Goal: Task Accomplishment & Management: Manage account settings

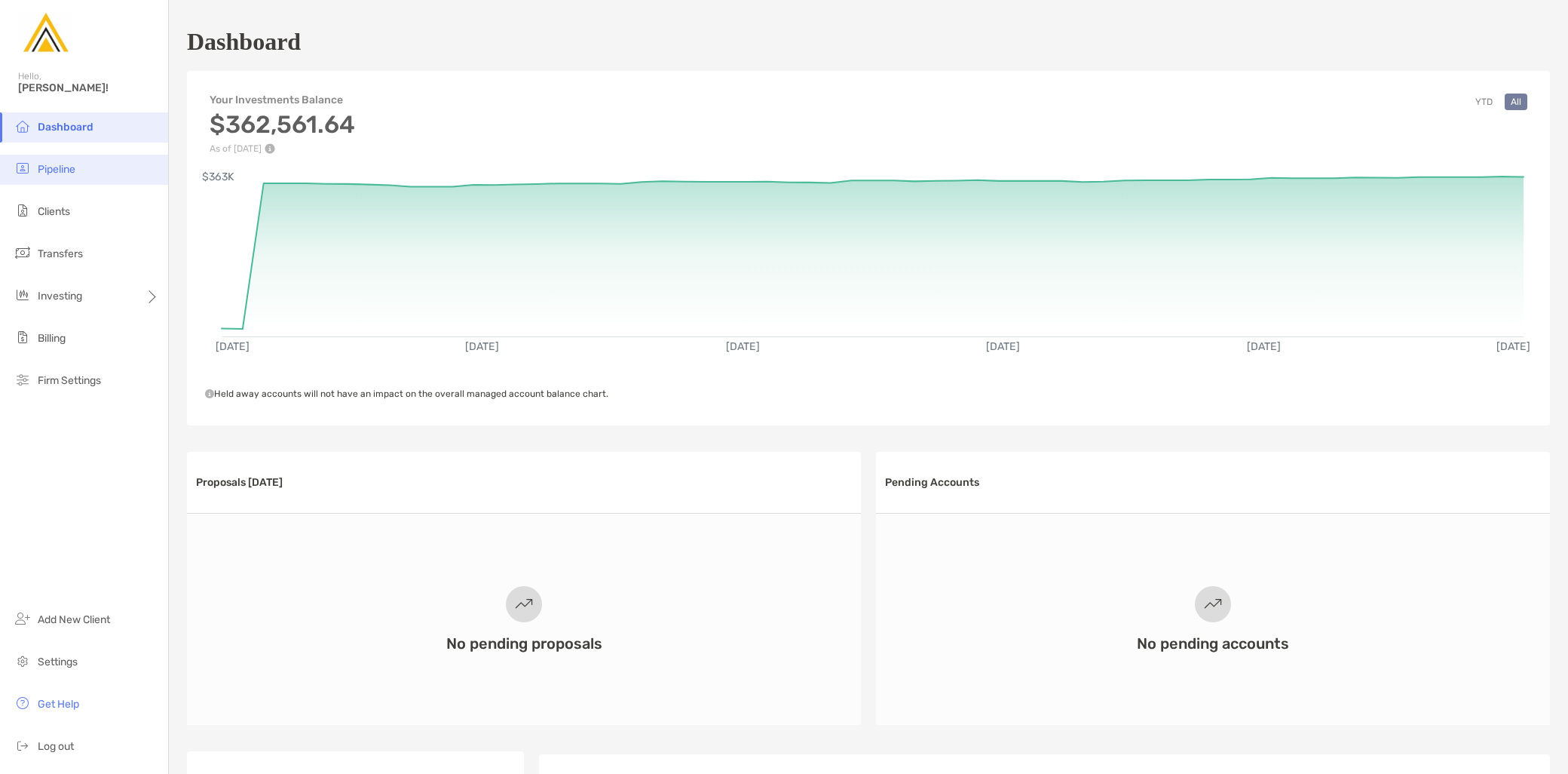
click at [71, 169] on span "Pipeline" at bounding box center [56, 169] width 38 height 13
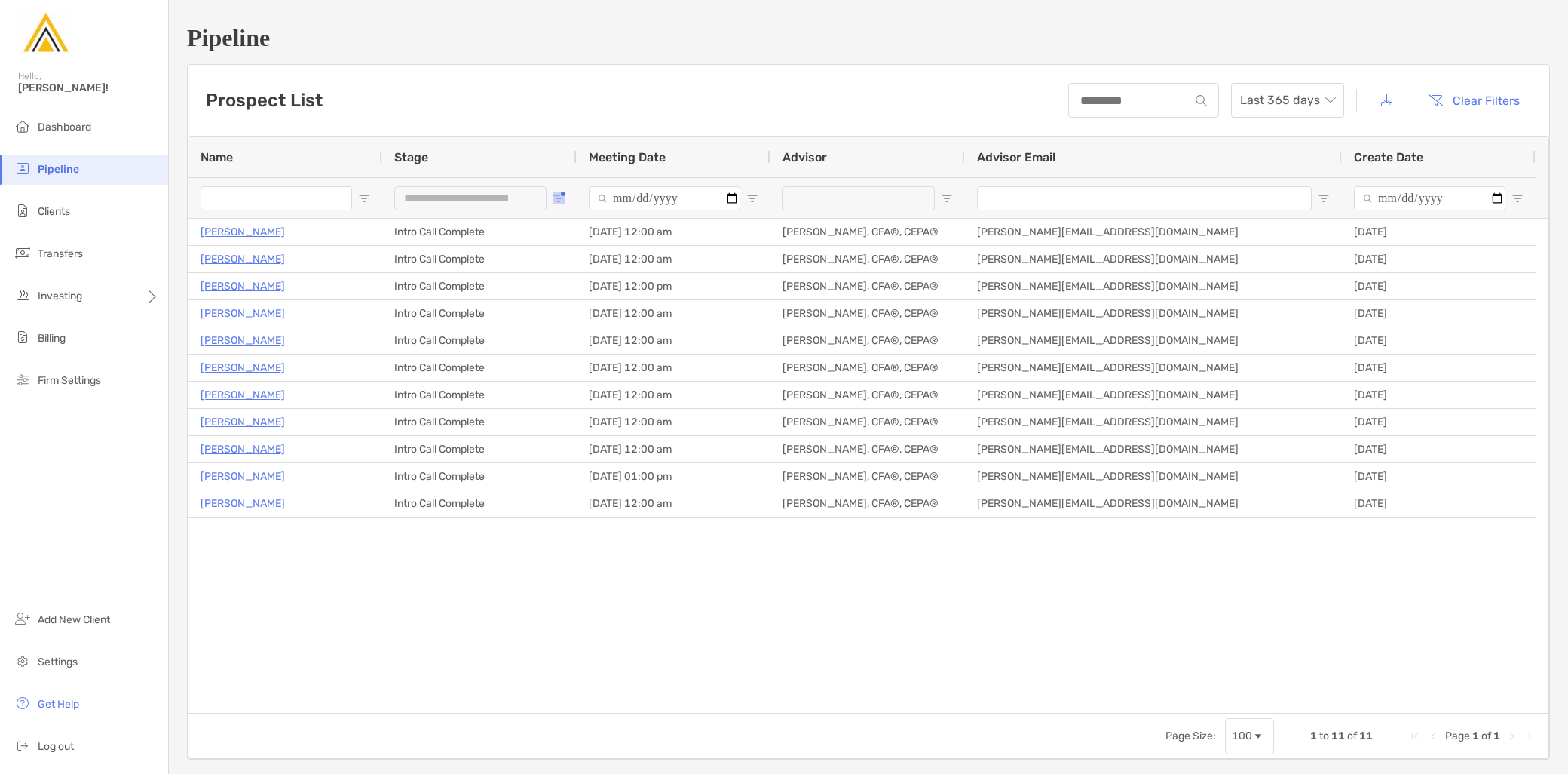
click at [558, 201] on span "Open Filter Menu" at bounding box center [559, 198] width 12 height 12
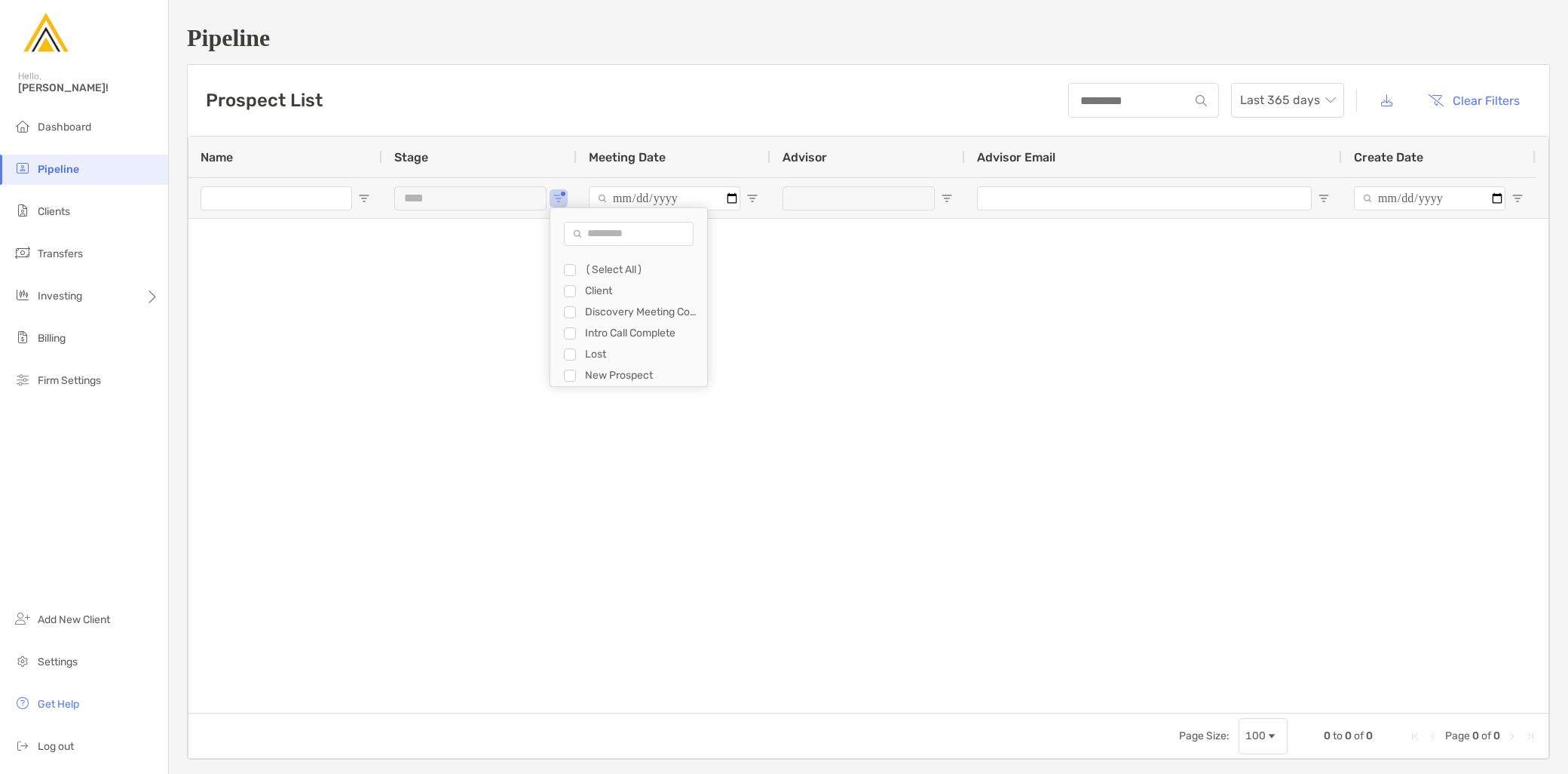
type input "**********"
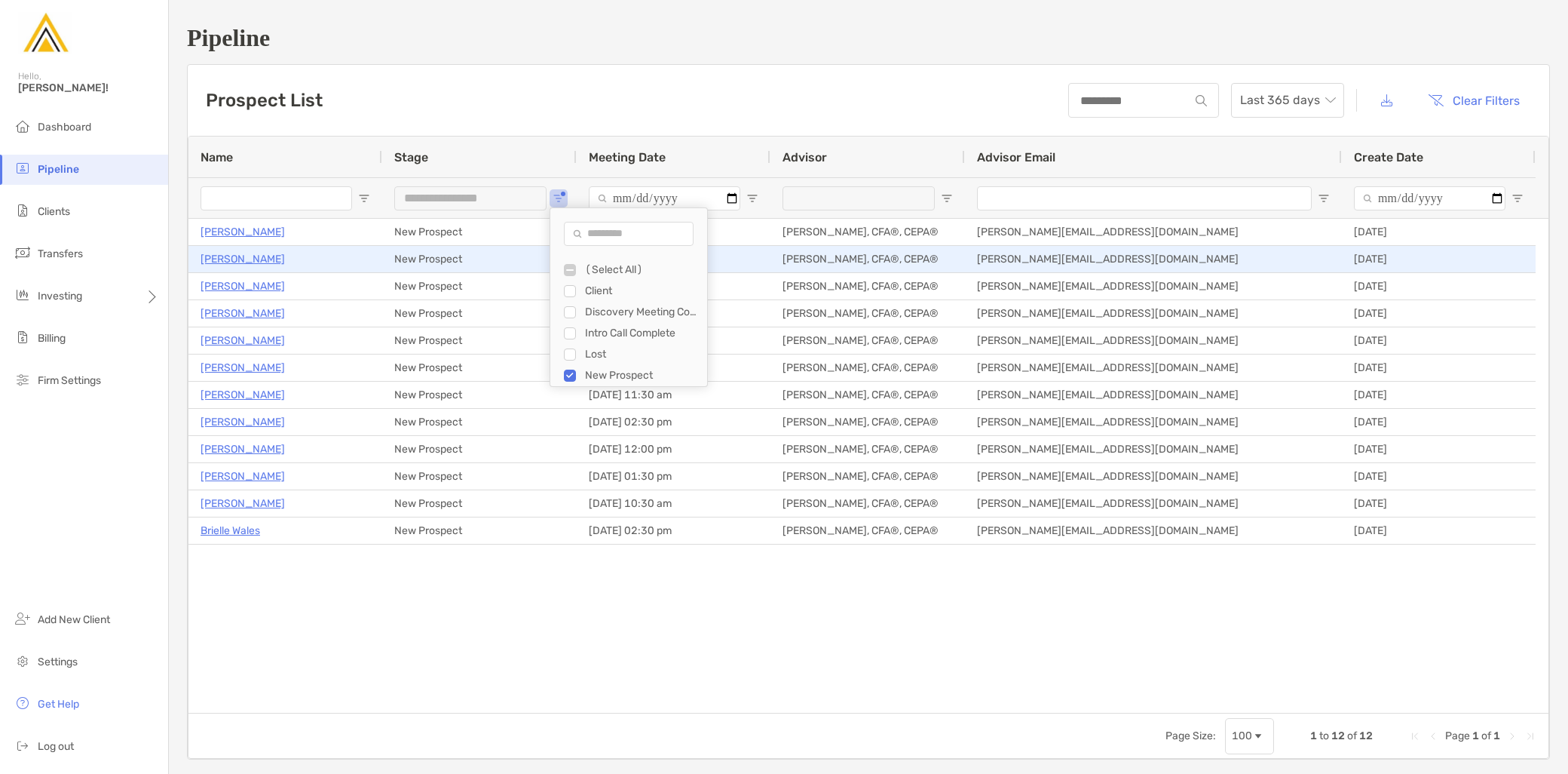
click at [254, 260] on p "Amanda Bilow" at bounding box center [242, 259] width 84 height 18
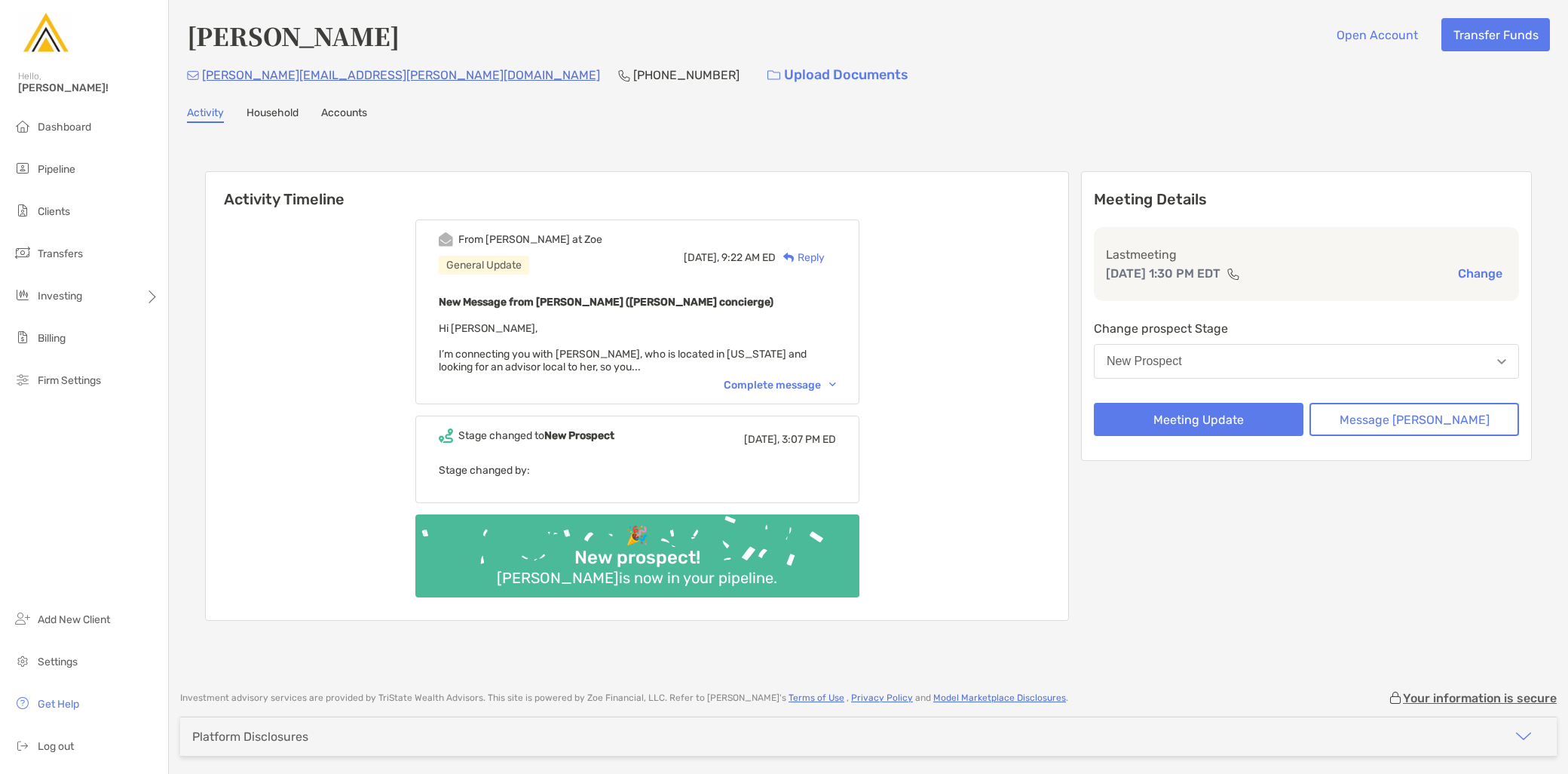
click at [818, 381] on div "Complete message" at bounding box center [780, 385] width 112 height 13
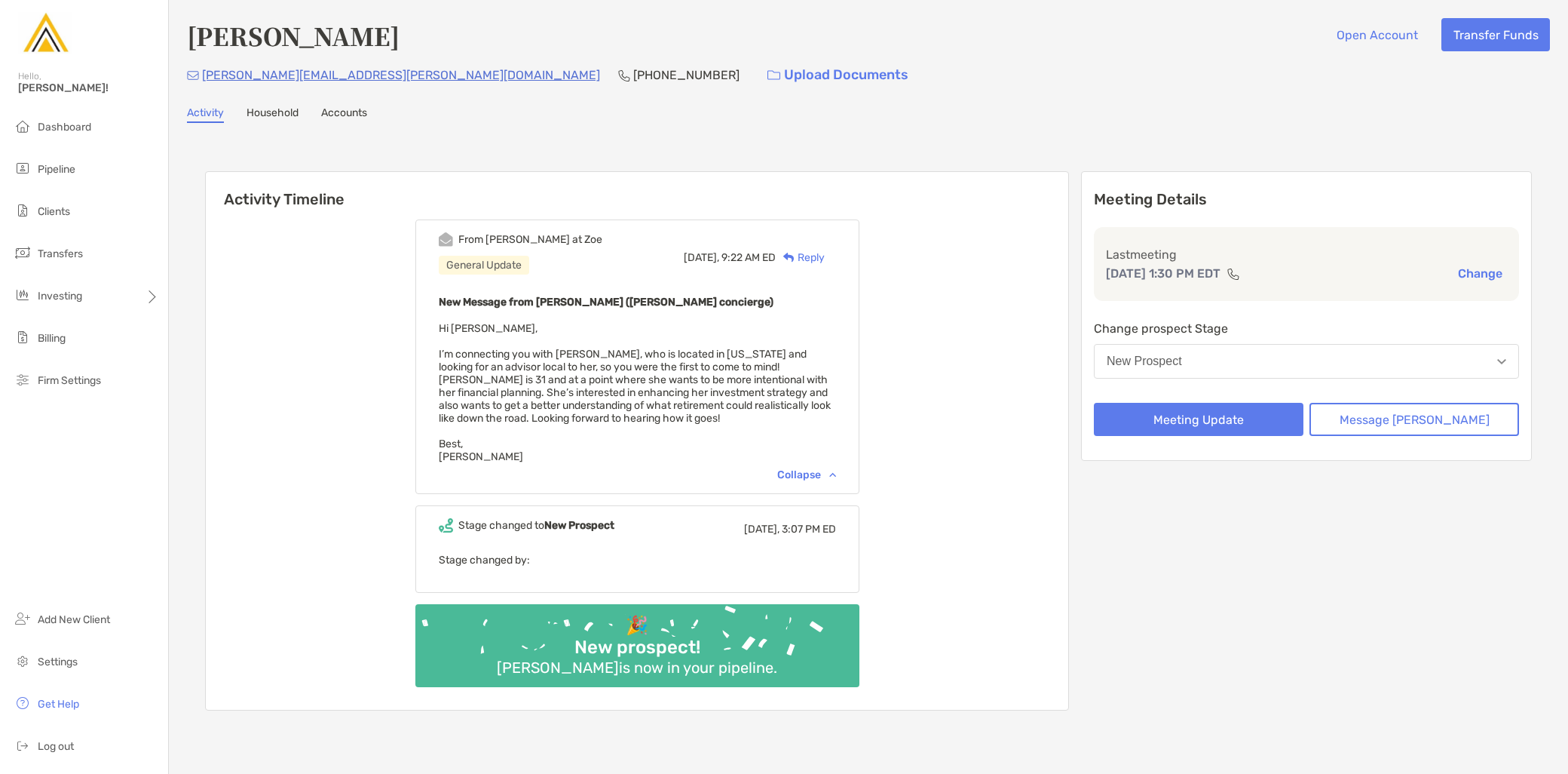
click at [1125, 626] on div "Meeting Details Last meeting Sep 24, 1:30 PM EDT Change Change prospect Stage N…" at bounding box center [1306, 441] width 450 height 540
click at [1068, 697] on div "From Brendan at Zoe General Update Today, 9:22 AM ED Reply New Message from Bre…" at bounding box center [637, 459] width 862 height 502
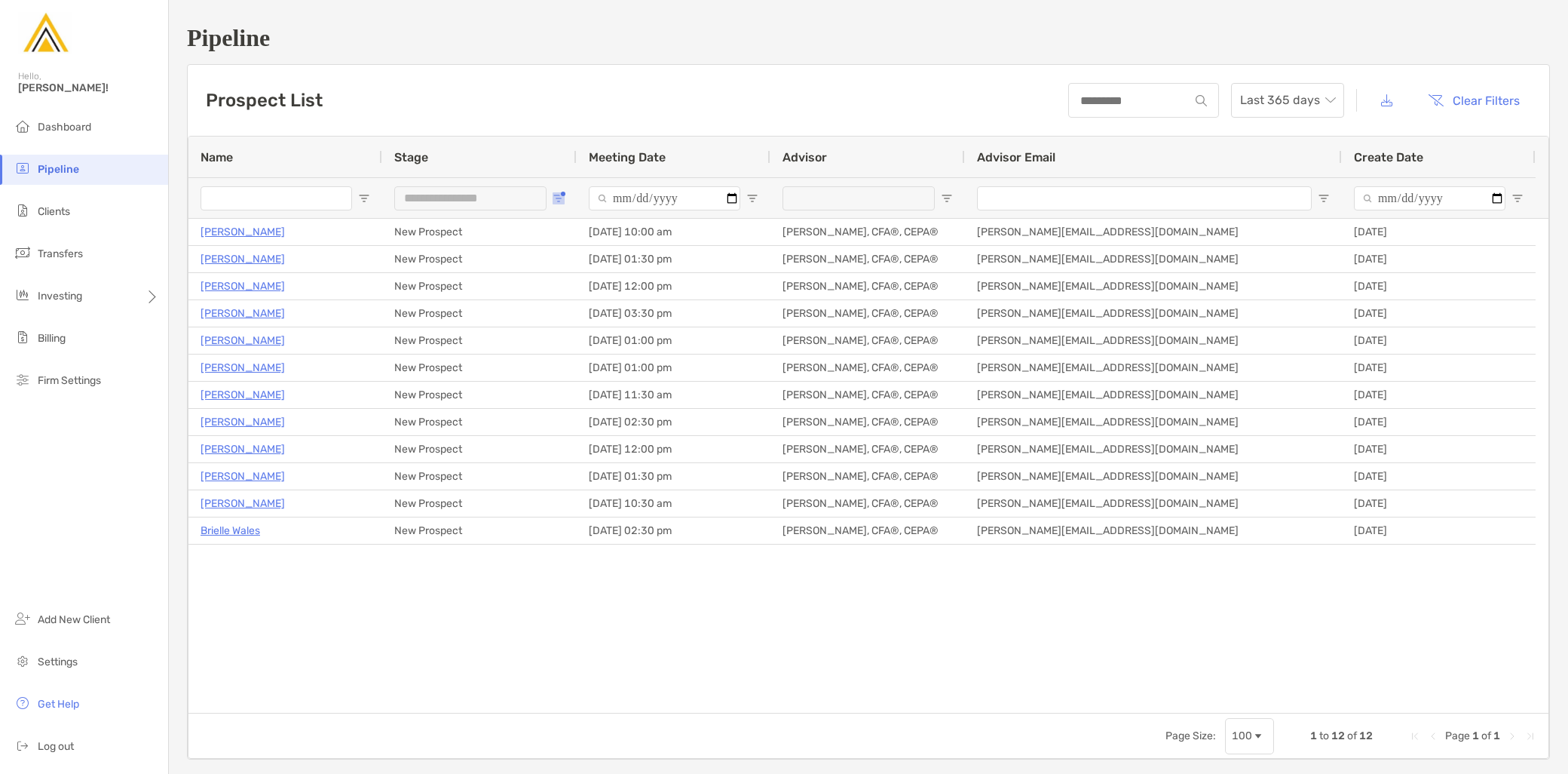
click at [556, 192] on button "Open Filter Menu" at bounding box center [559, 198] width 12 height 12
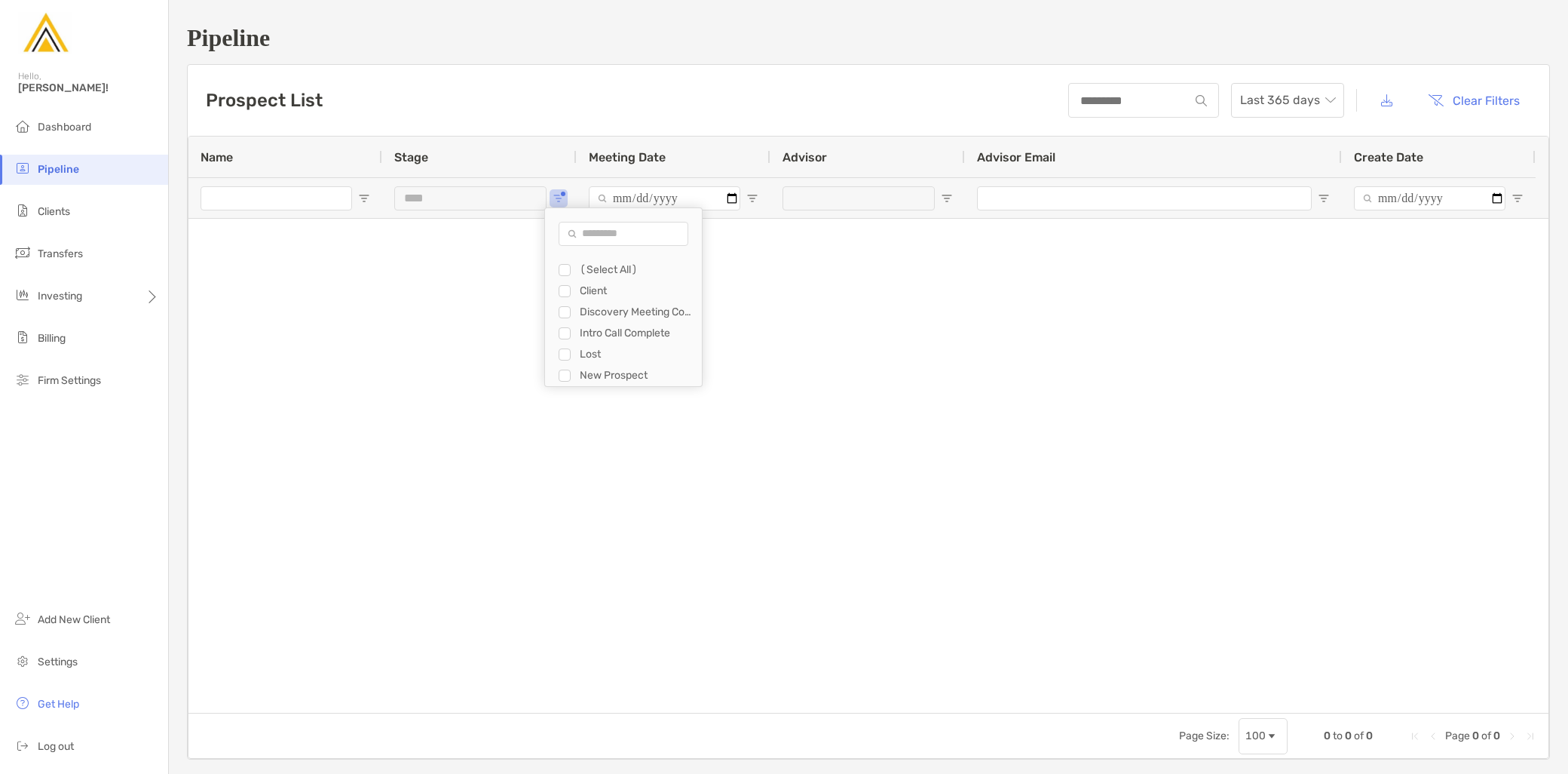
scroll to position [20, 0]
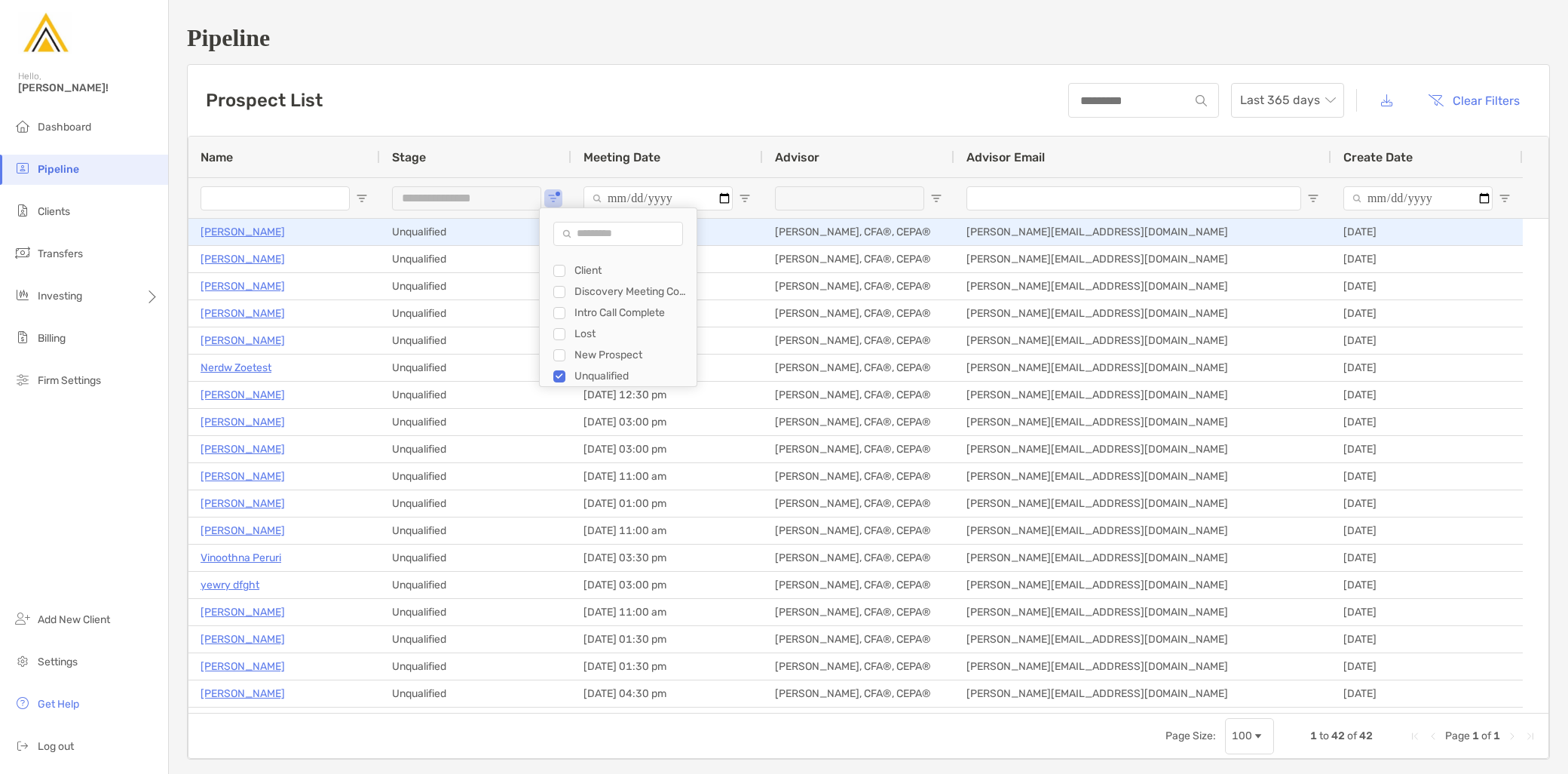
click at [254, 236] on p "[PERSON_NAME]" at bounding box center [242, 232] width 84 height 18
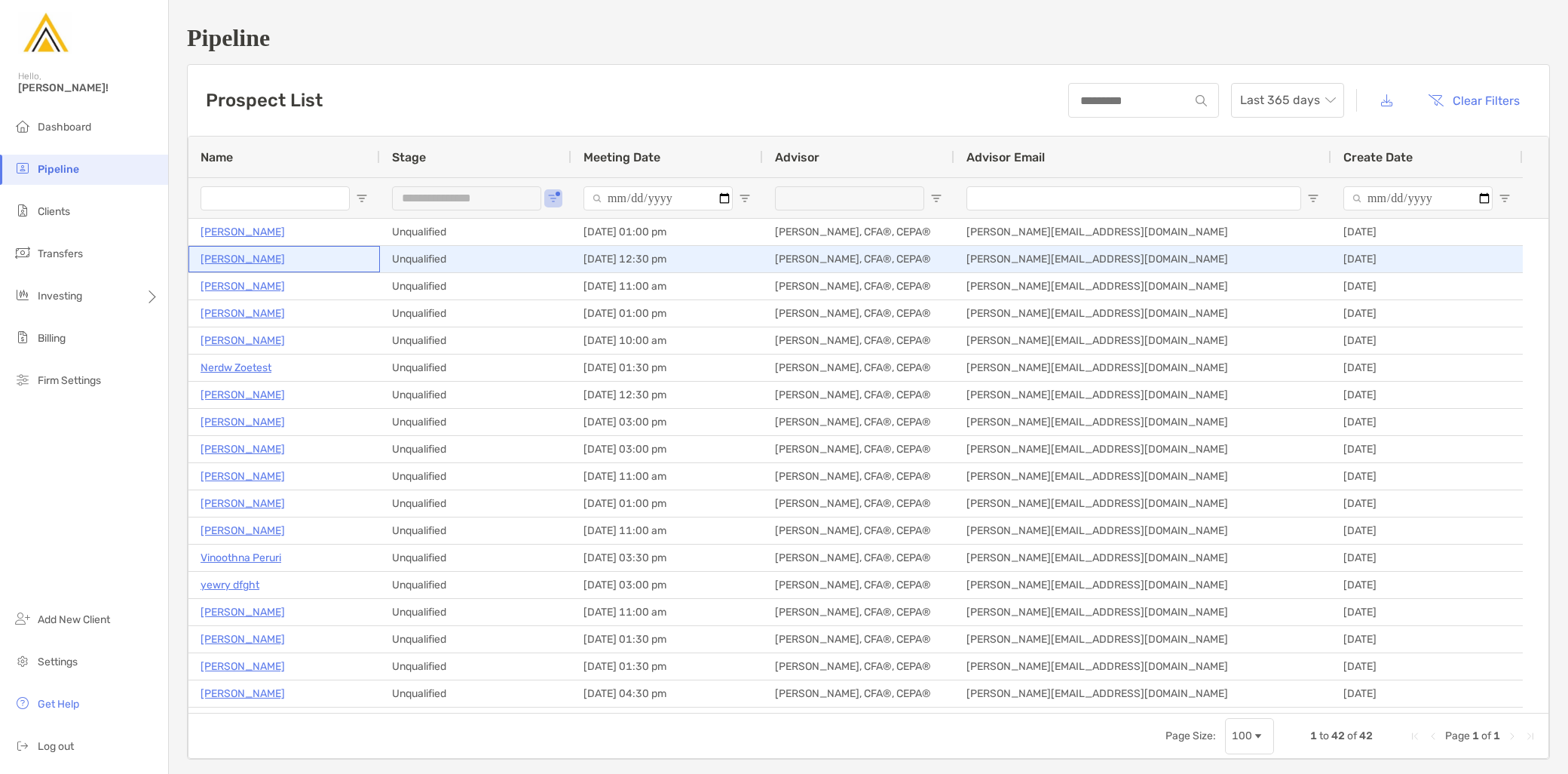
click at [227, 263] on p "Ben Lee" at bounding box center [242, 259] width 84 height 18
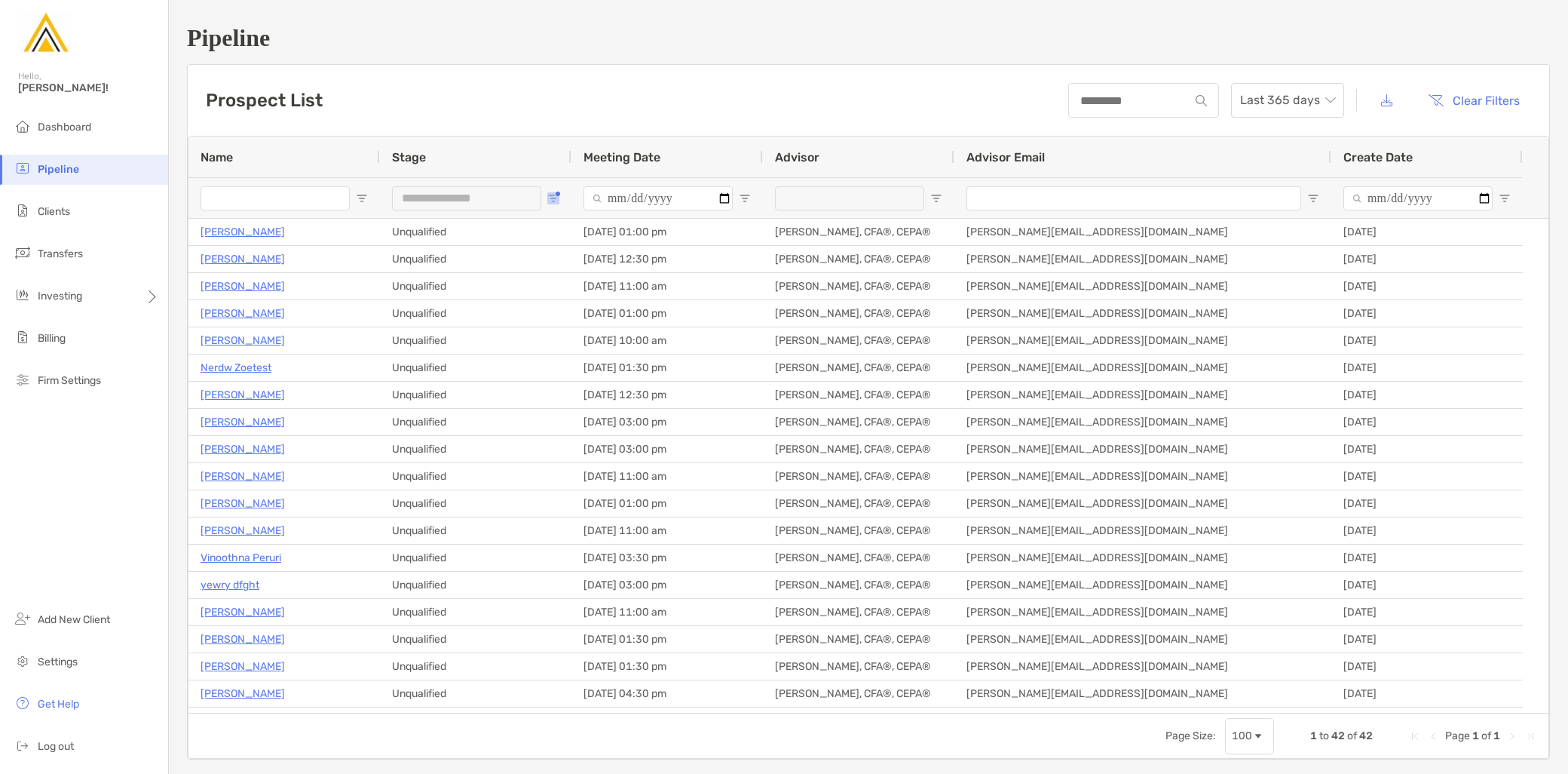
click at [552, 192] on span "Open Filter Menu" at bounding box center [553, 198] width 12 height 12
click at [573, 374] on div "Unqualified" at bounding box center [630, 377] width 143 height 21
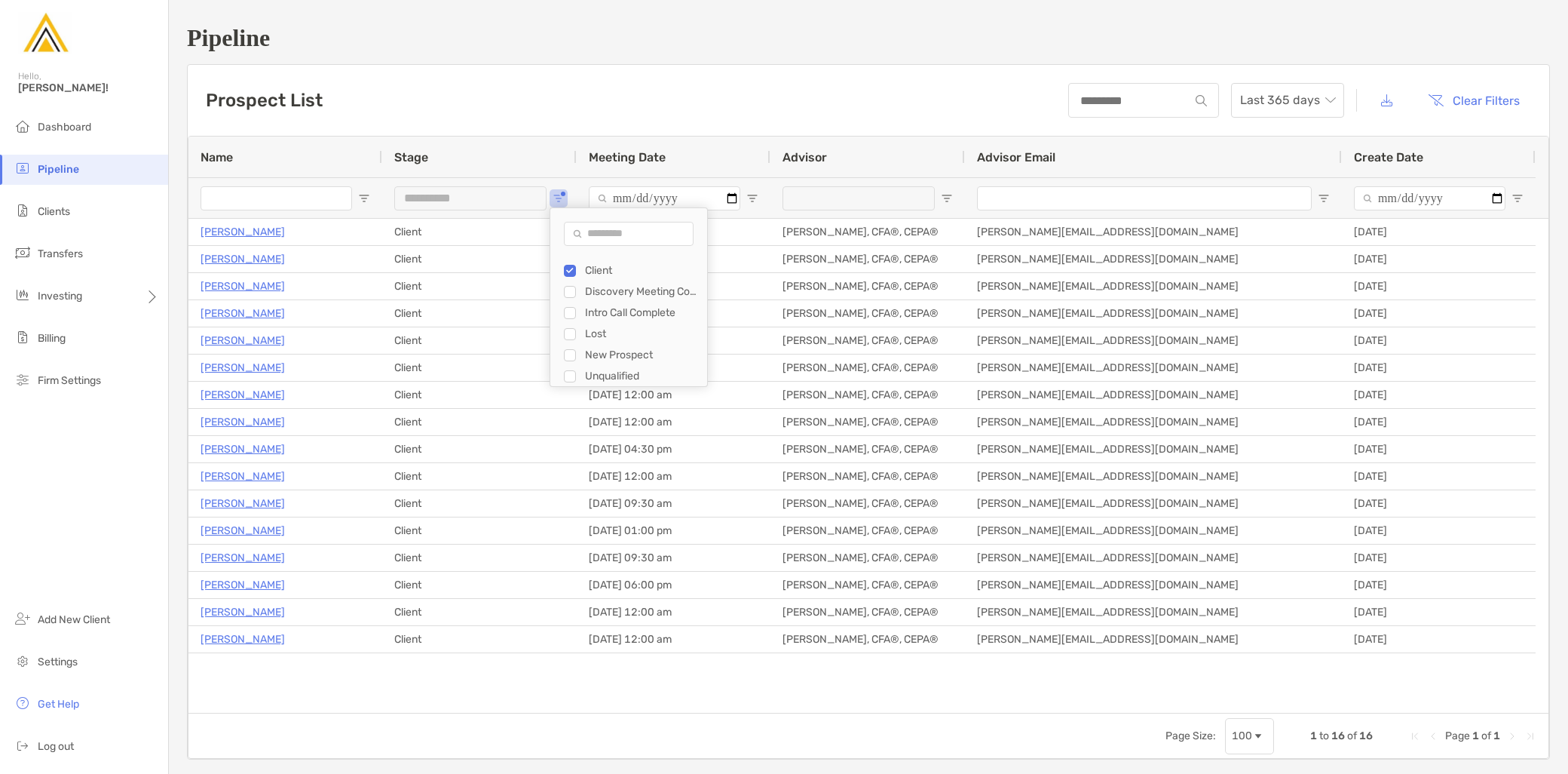
type input "***"
